Goal: Navigation & Orientation: Find specific page/section

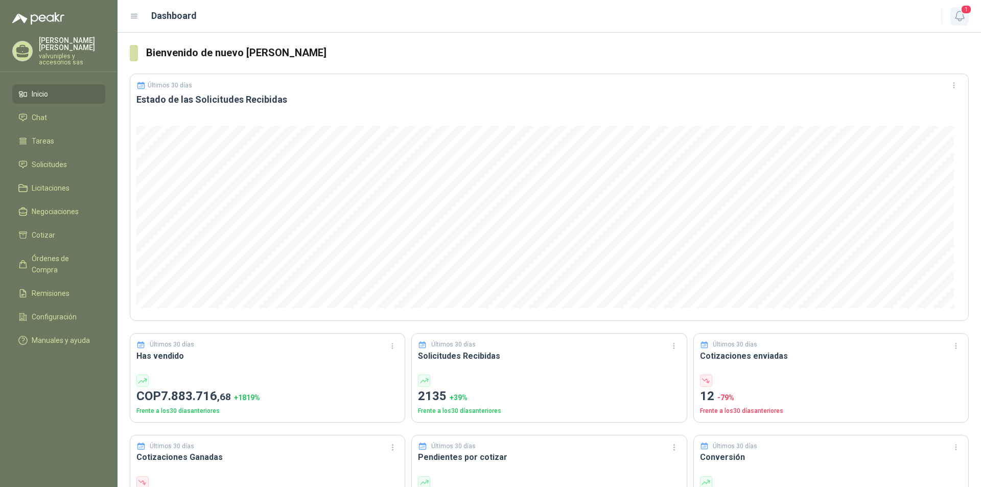
click at [962, 12] on span "1" at bounding box center [965, 10] width 11 height 10
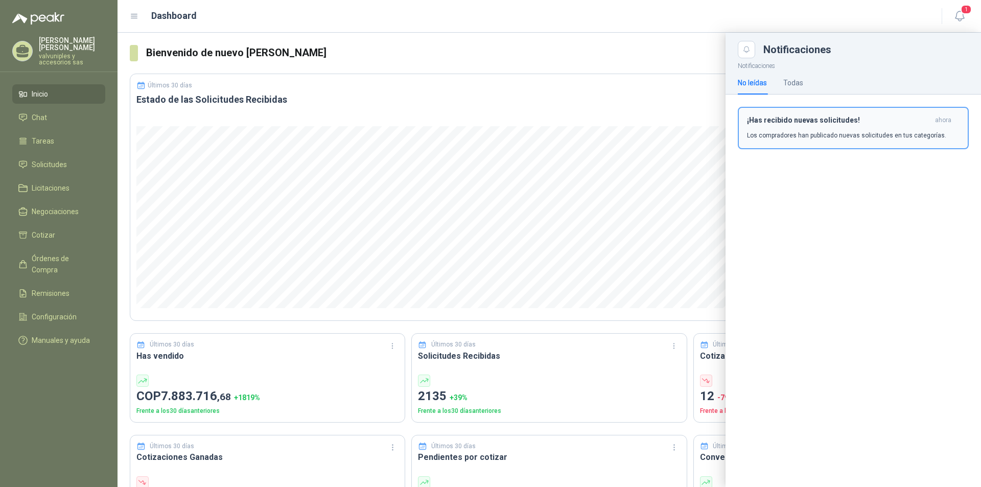
click at [814, 120] on h3 "¡Has recibido nuevas solicitudes!" at bounding box center [839, 120] width 184 height 9
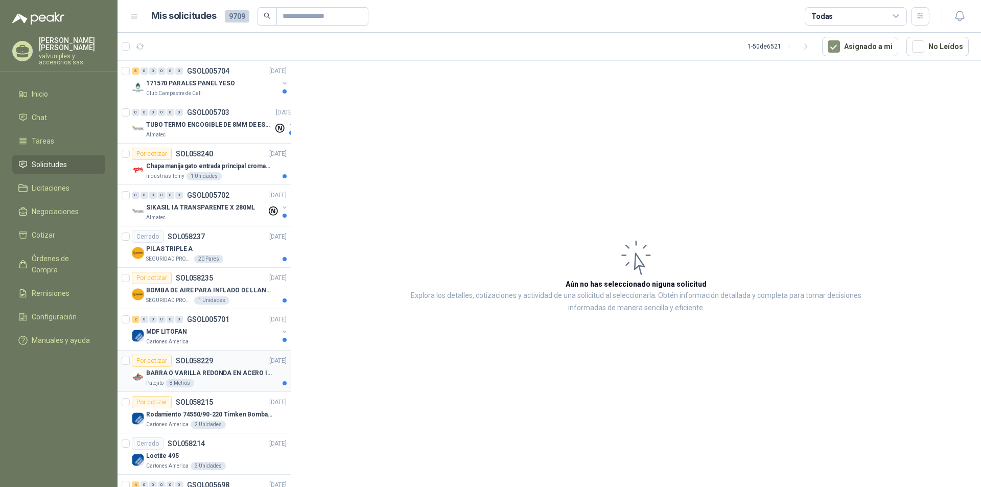
click at [159, 371] on p "BARRA O VARILLA REDONDA EN ACERO INOXIDABLE DE 2" O 50 MM" at bounding box center [209, 373] width 127 height 10
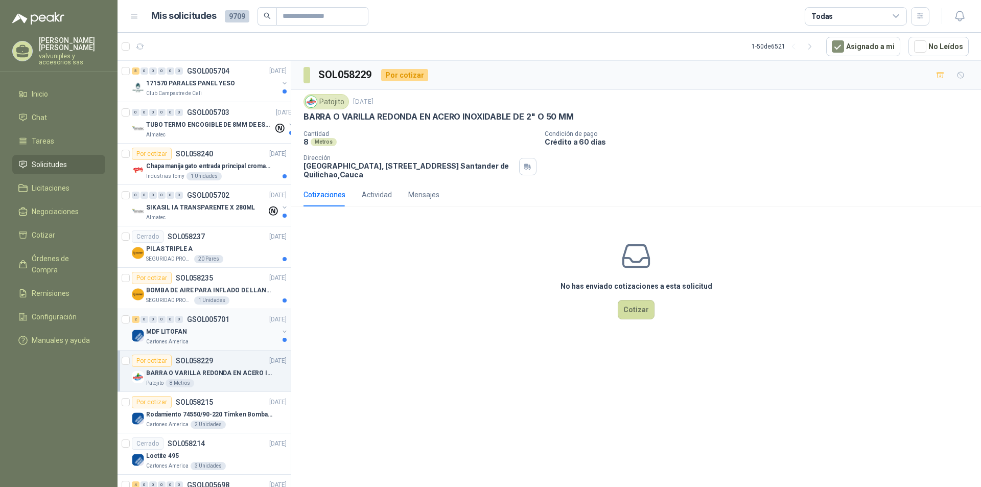
click at [179, 328] on p "MDF LITOFAN" at bounding box center [166, 332] width 41 height 10
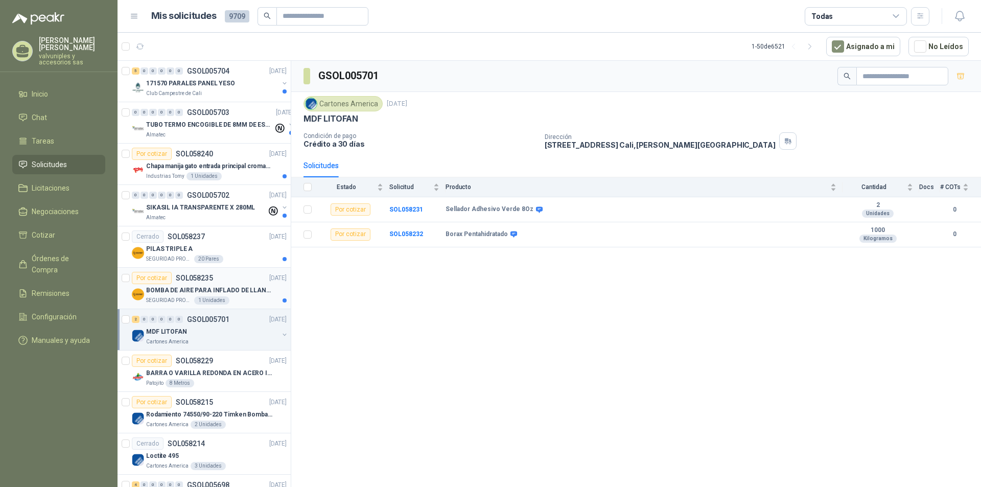
click at [182, 290] on p "BOMBA DE AIRE PARA INFLADO DE LLANTAS DE BICICLETA" at bounding box center [209, 291] width 127 height 10
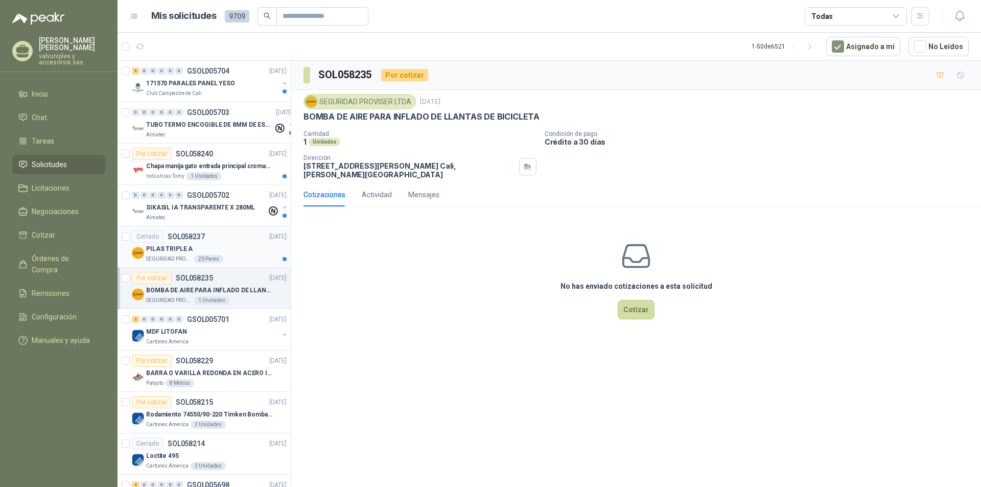
click at [171, 247] on p "PILAS TRIPLE A" at bounding box center [169, 249] width 46 height 10
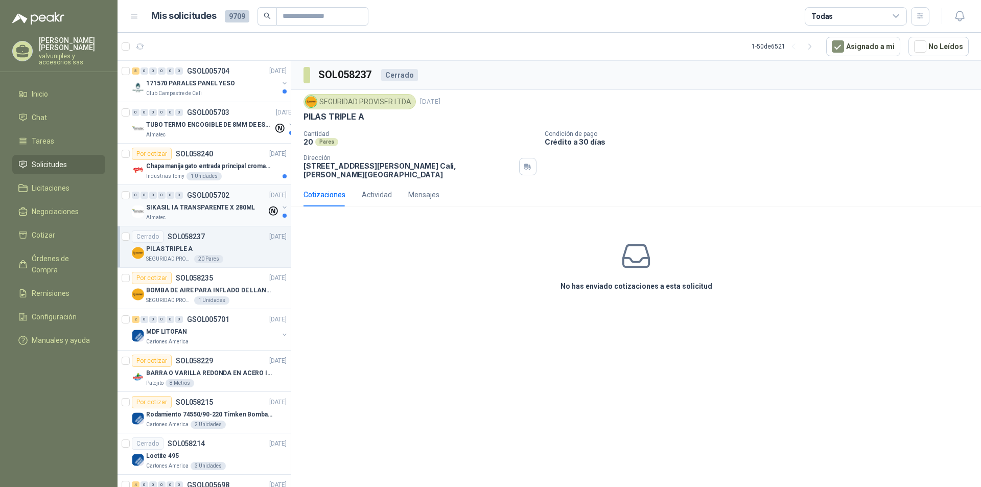
click at [166, 208] on p "SIKASIL IA TRANSPARENTE X 280ML" at bounding box center [200, 208] width 109 height 10
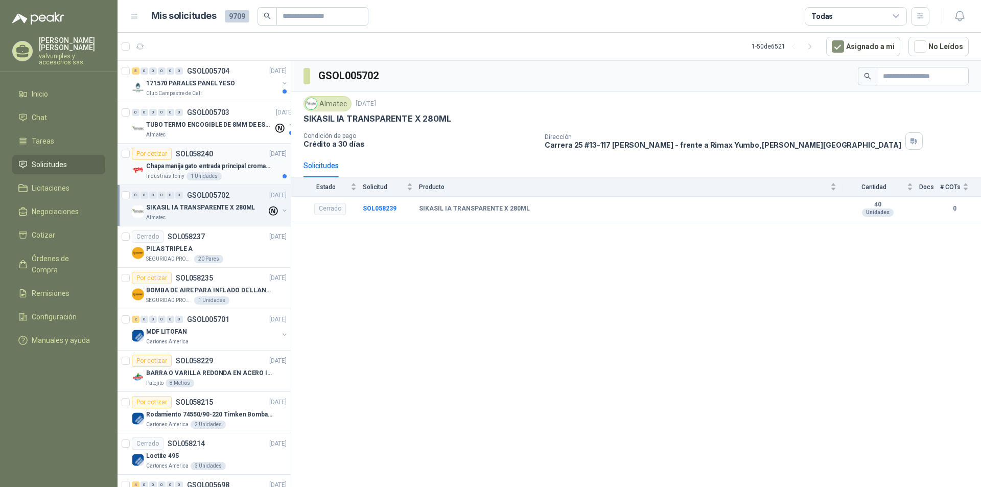
click at [164, 165] on p "Chapa manija gato entrada principal cromado mate llave de seguridad" at bounding box center [209, 166] width 127 height 10
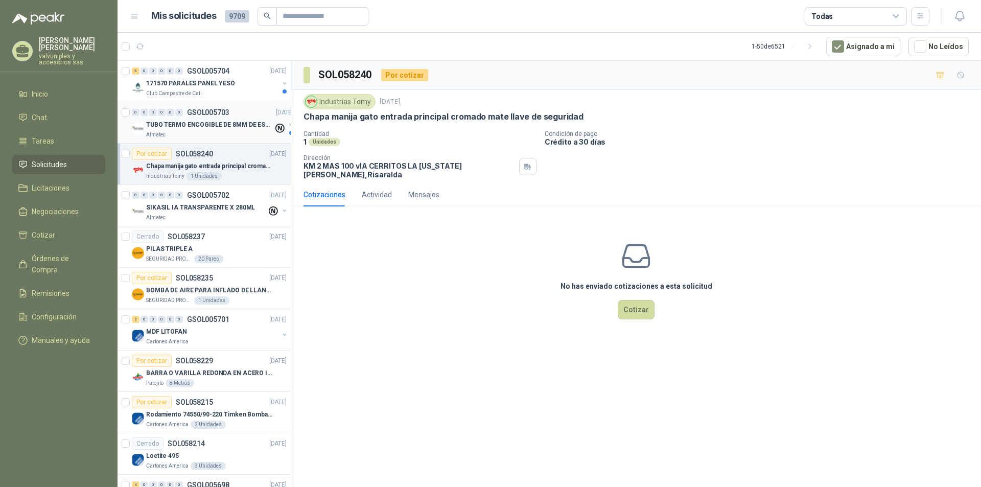
click at [165, 124] on p "TUBO TERMO ENCOGIBLE DE 8MM DE ESPESOR X 5CMS" at bounding box center [209, 125] width 127 height 10
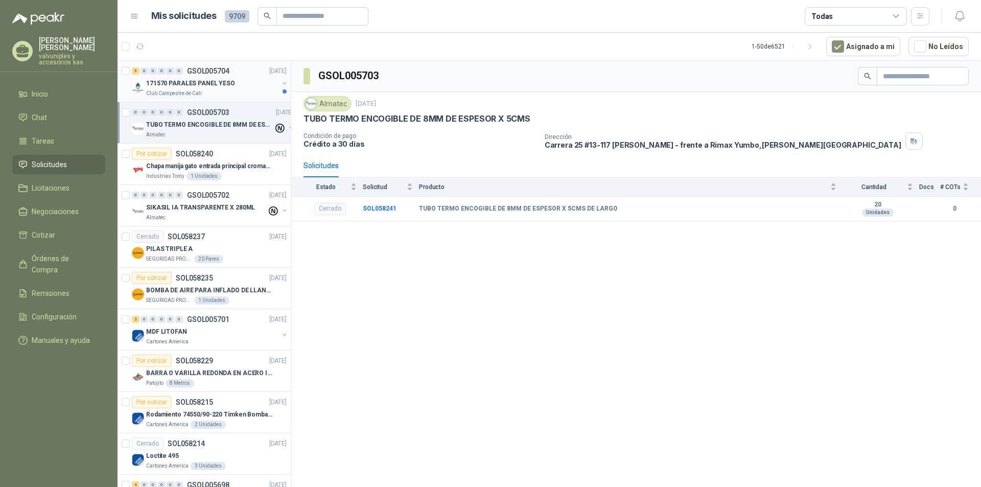
click at [182, 82] on p "171570 PARALES PANEL YESO" at bounding box center [190, 84] width 89 height 10
